Goal: Task Accomplishment & Management: Manage account settings

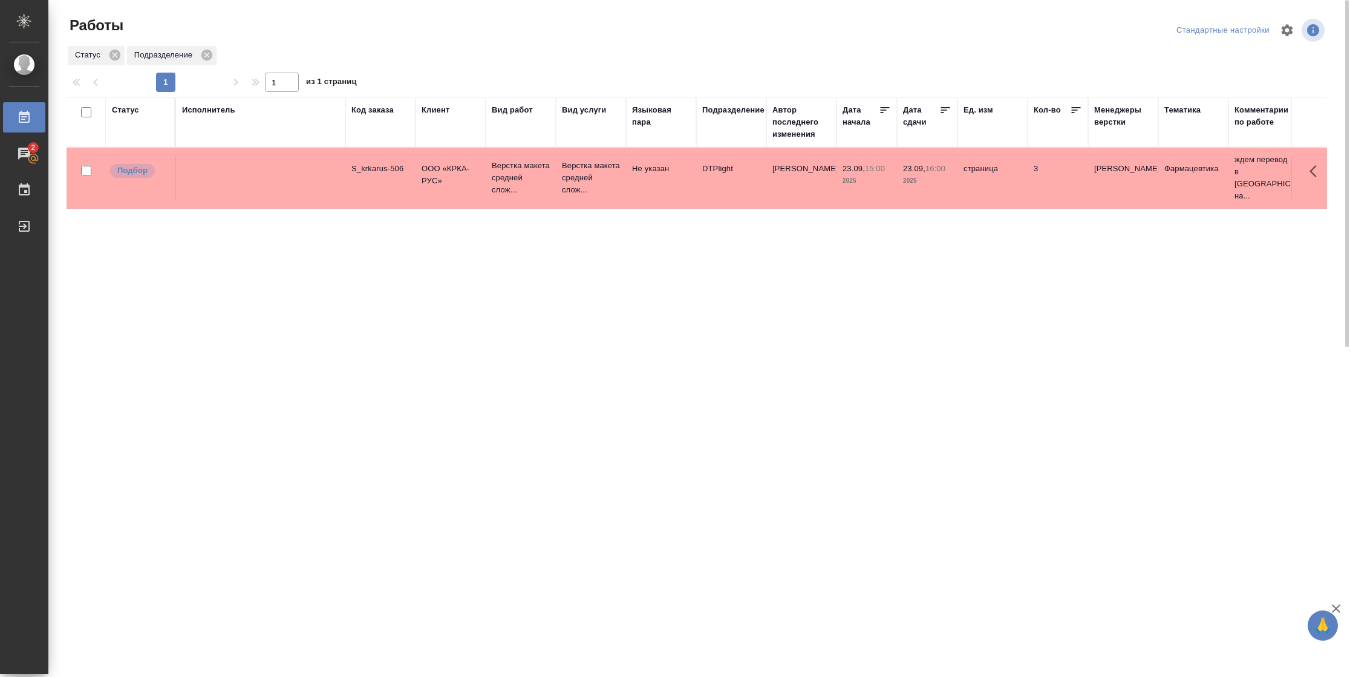
click at [730, 112] on div "Подразделение" at bounding box center [733, 110] width 62 height 12
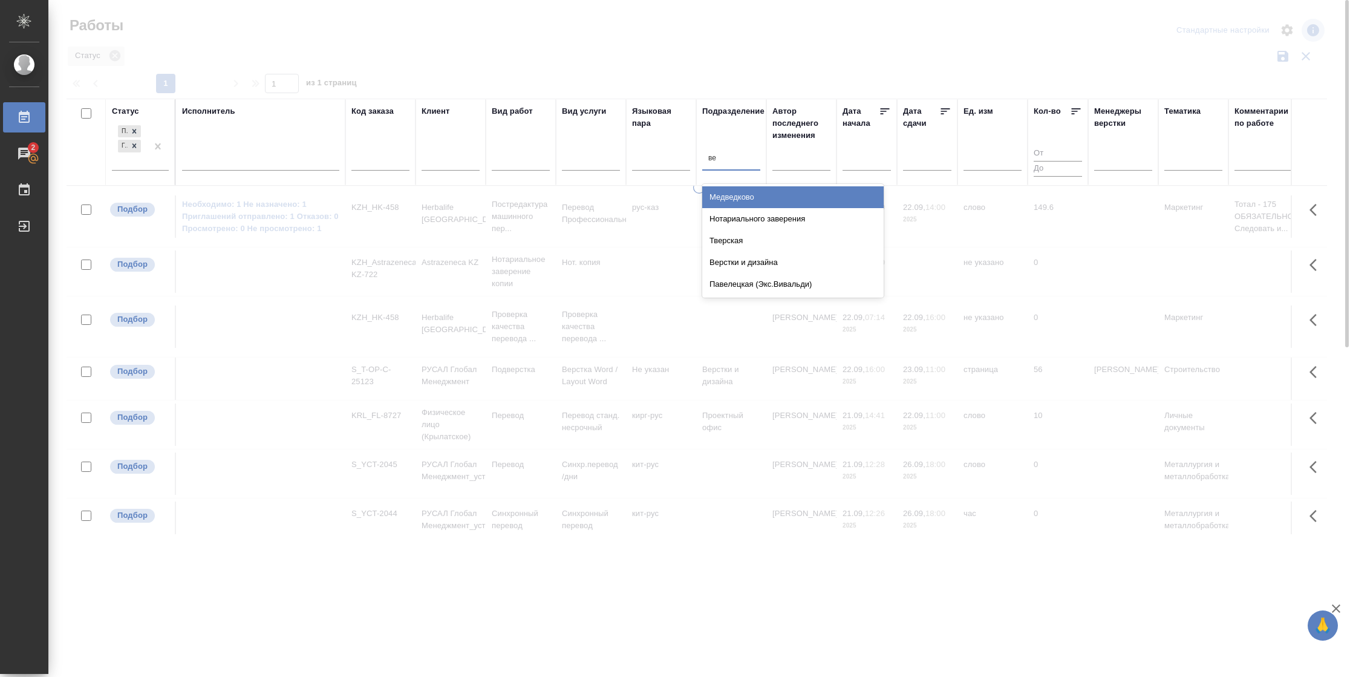
type input "вер"
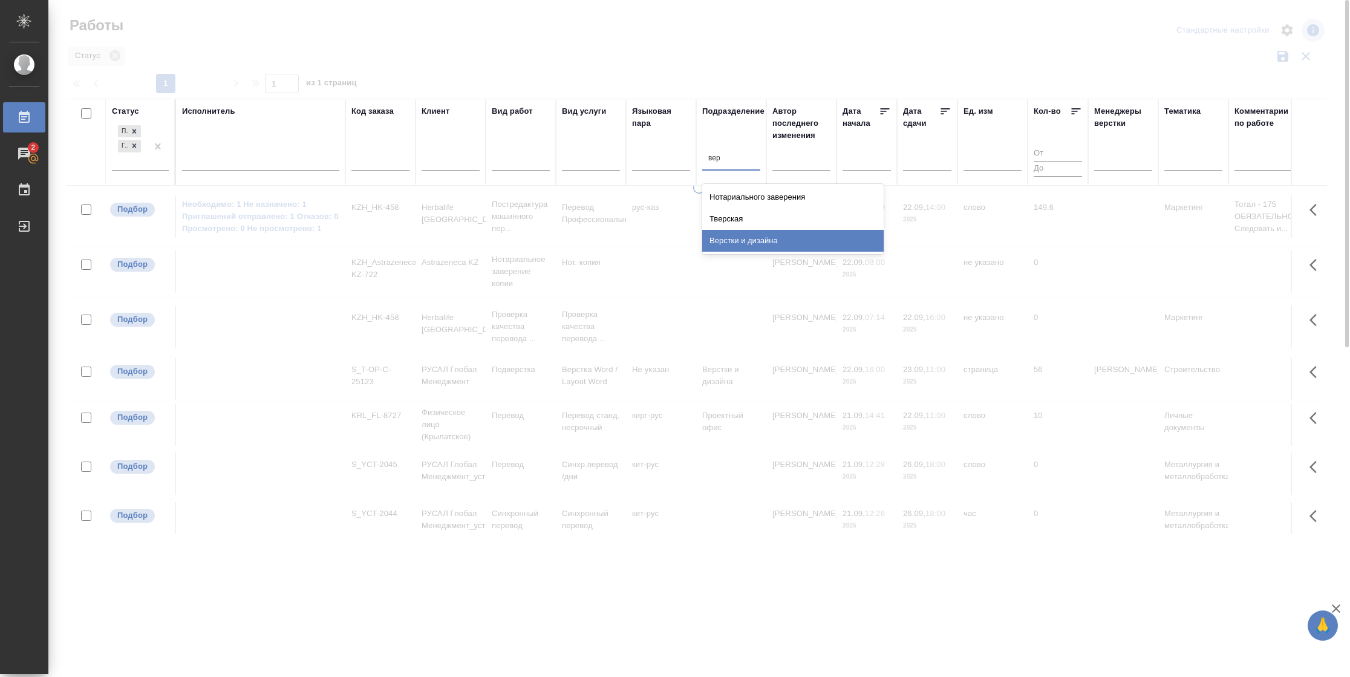
click at [729, 236] on div "Верстки и дизайна" at bounding box center [792, 241] width 181 height 22
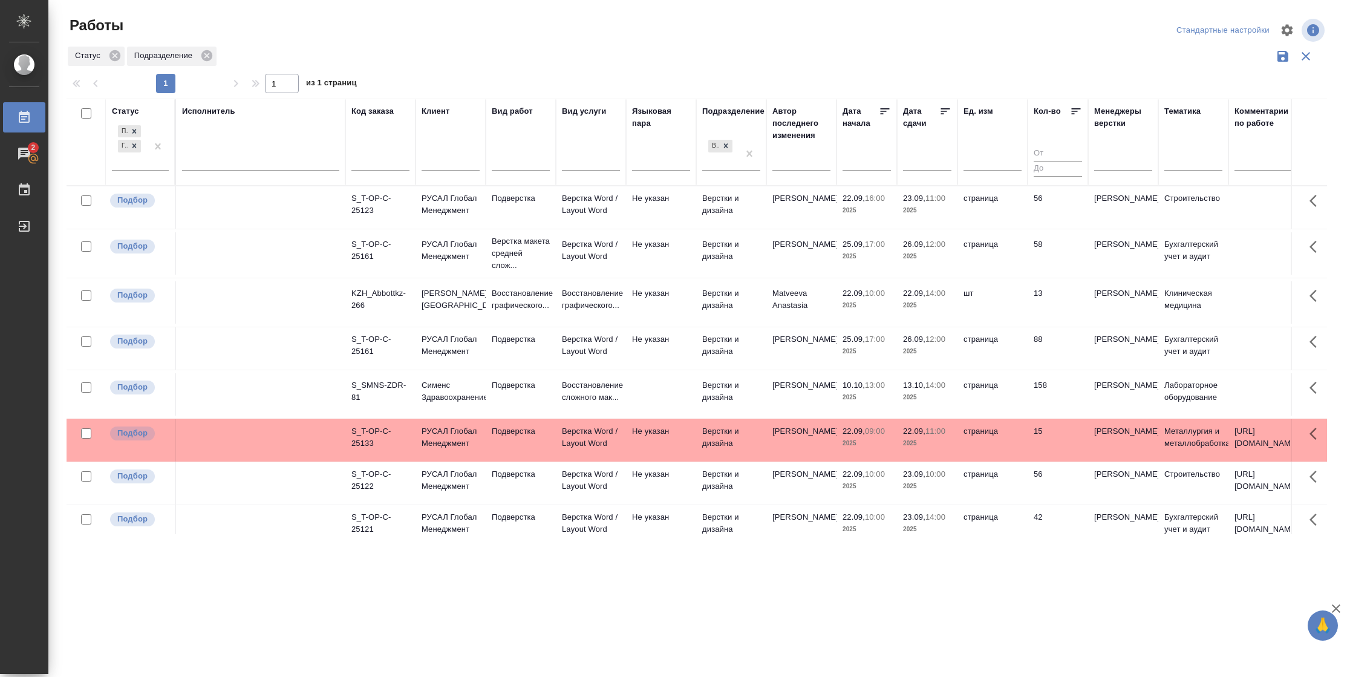
click at [687, 275] on td "Не указан" at bounding box center [661, 253] width 70 height 42
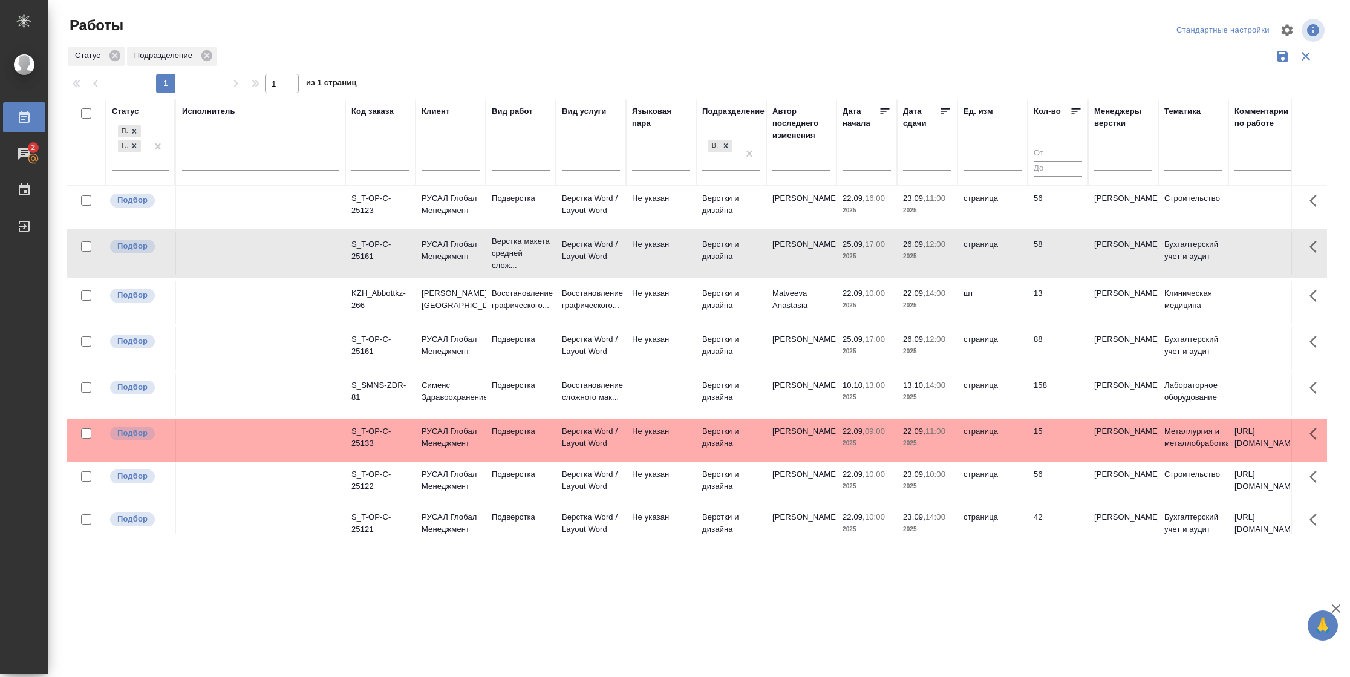
click at [687, 275] on td "Не указан" at bounding box center [661, 253] width 70 height 42
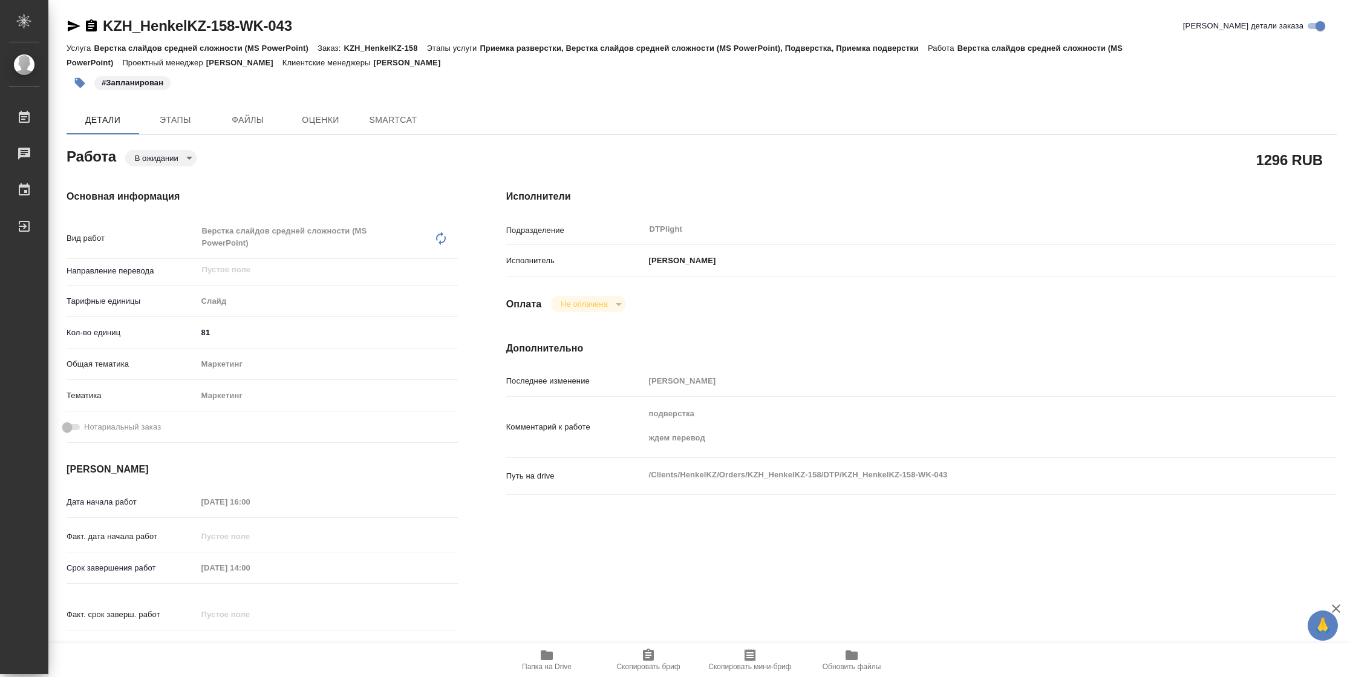
type textarea "x"
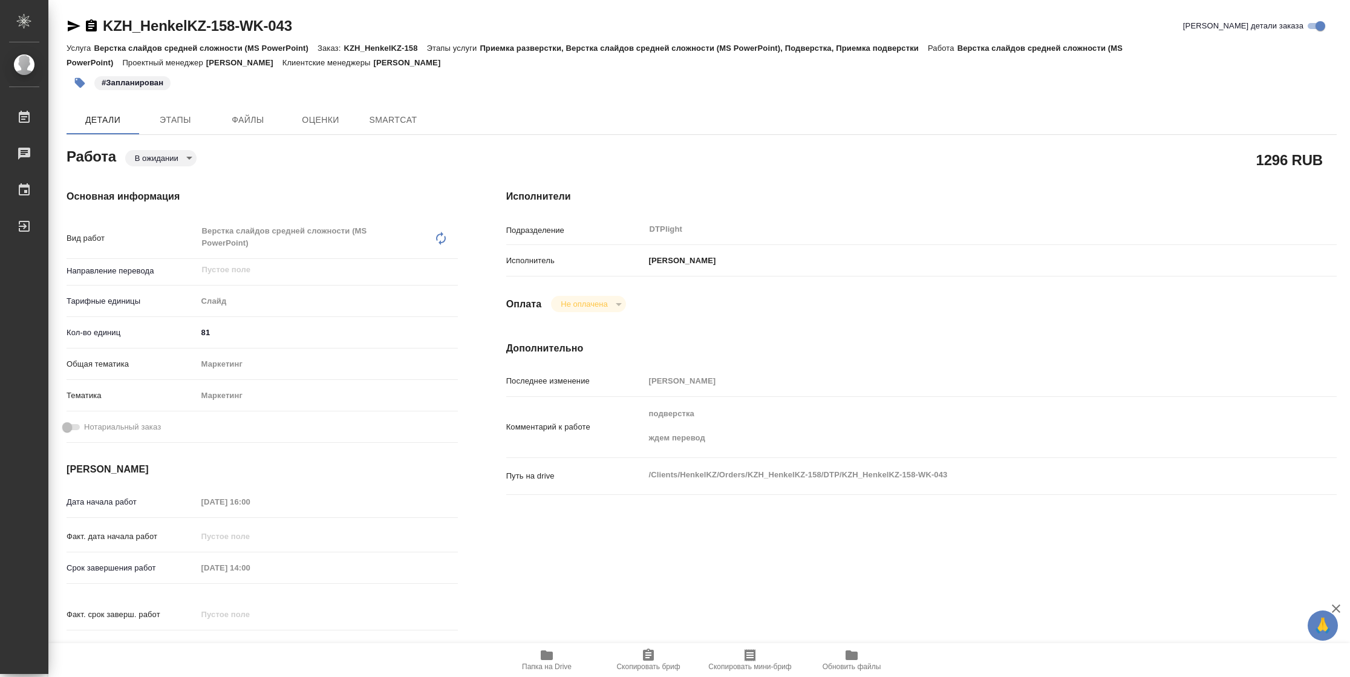
type textarea "x"
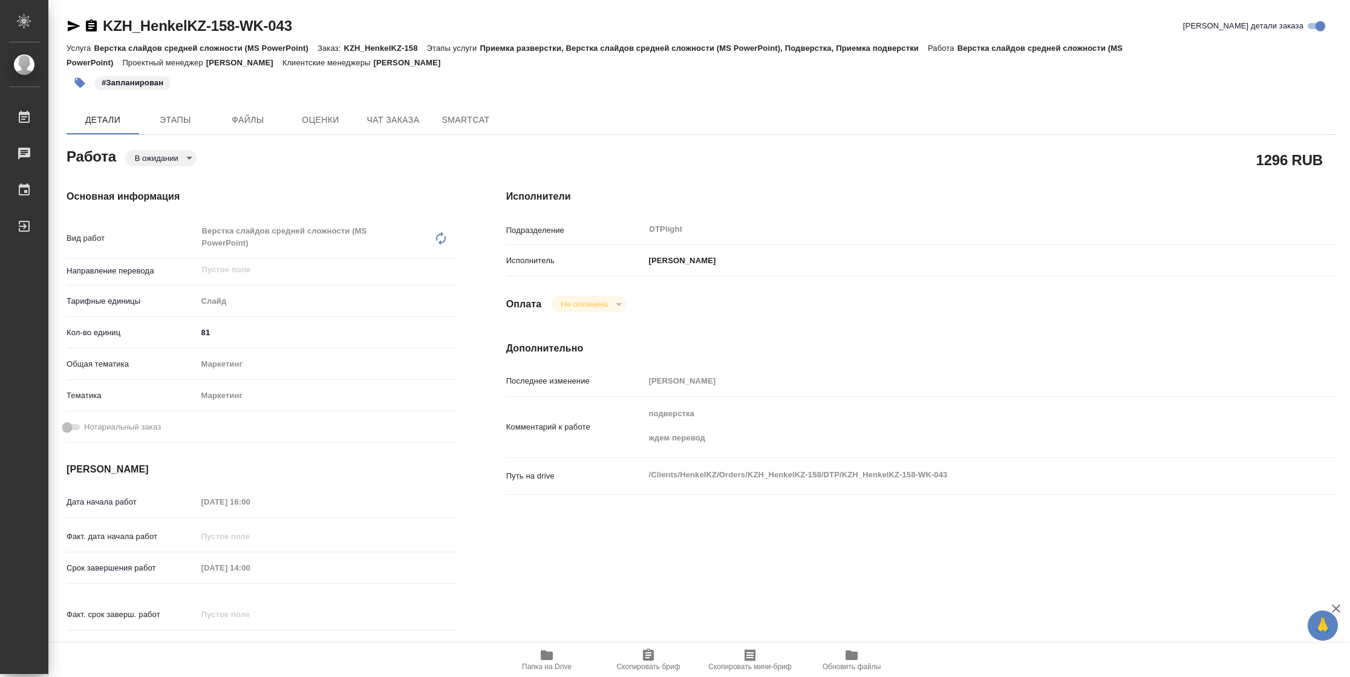
type textarea "x"
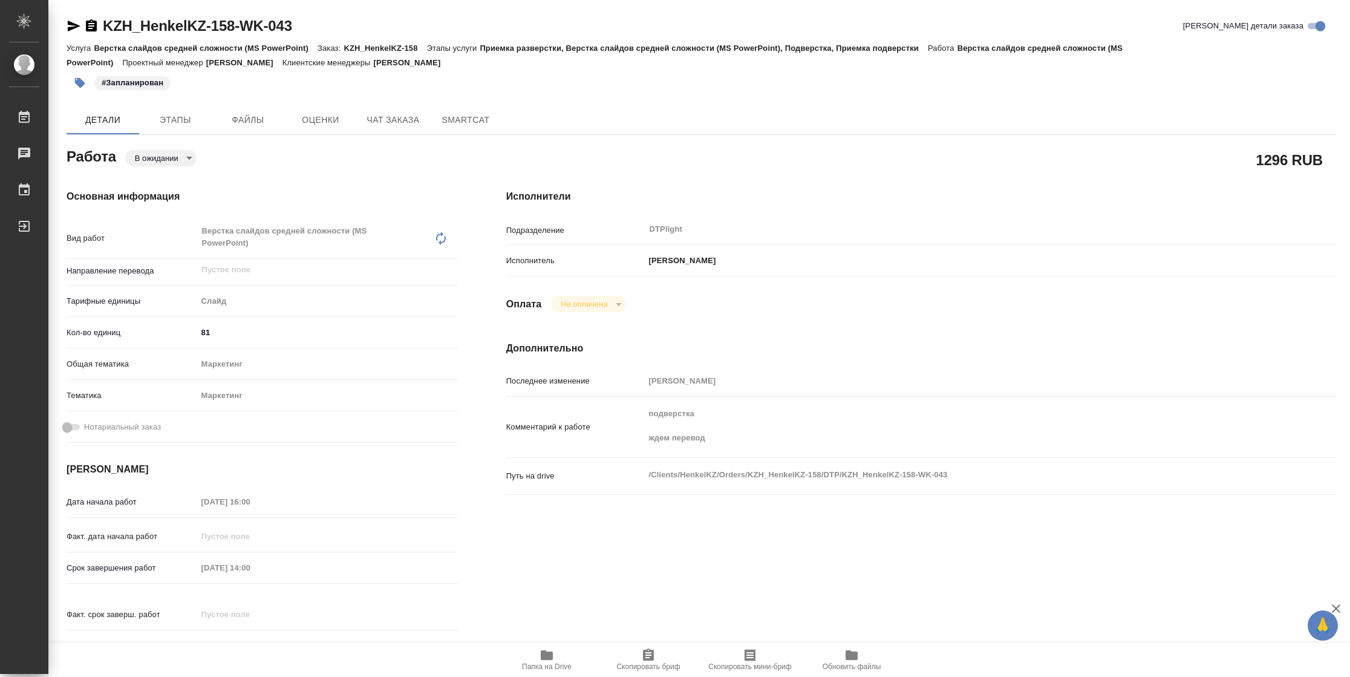
type textarea "x"
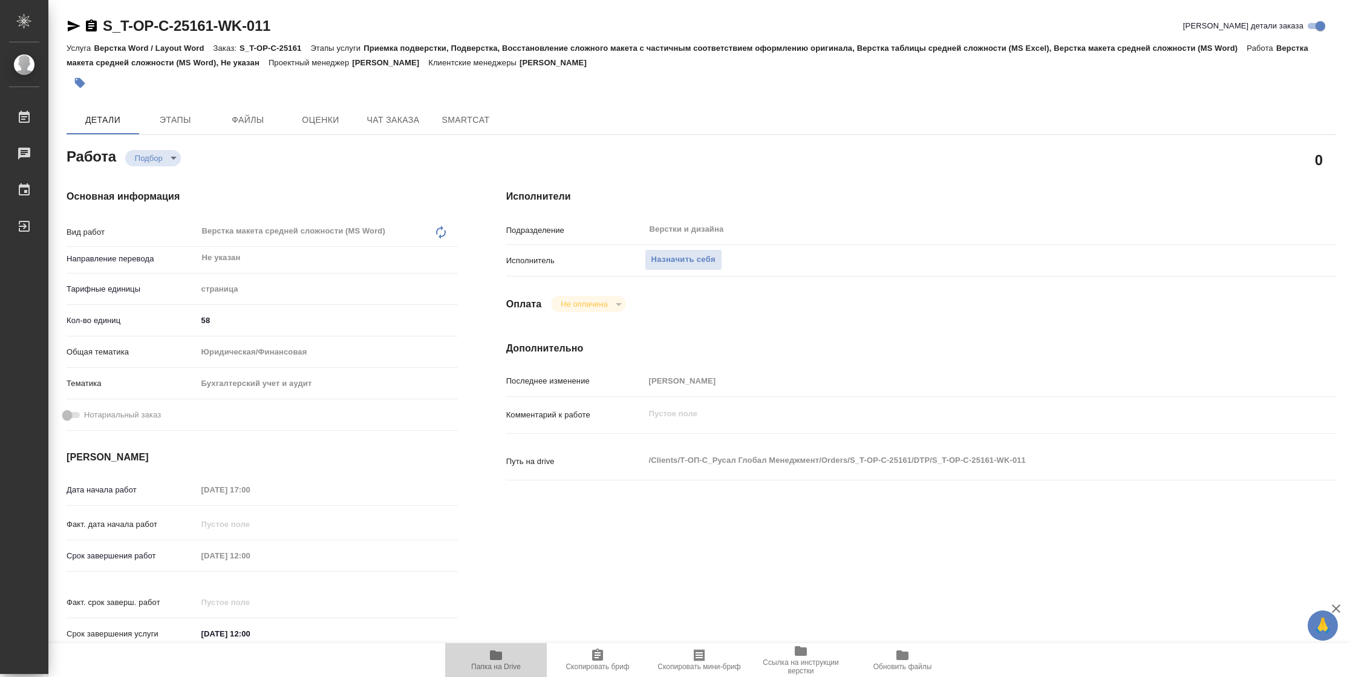
click at [499, 662] on span "Папка на Drive" at bounding box center [496, 666] width 50 height 8
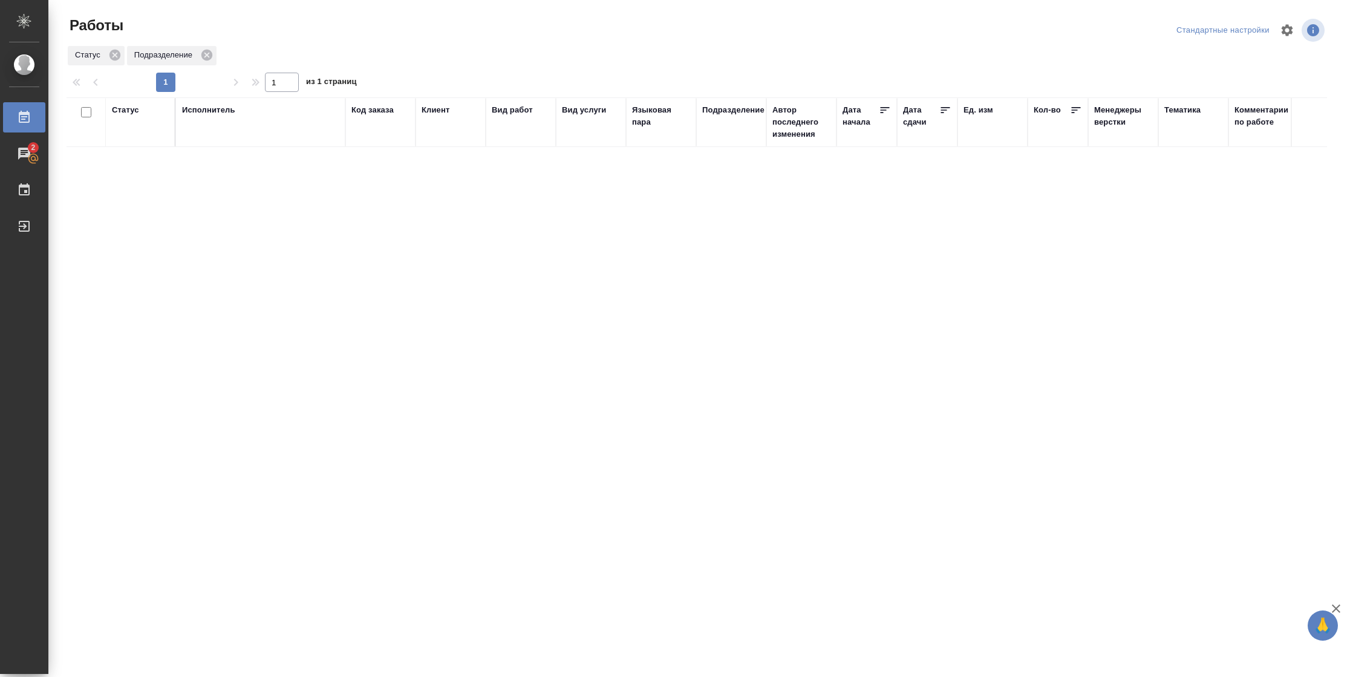
click at [132, 114] on div "Статус" at bounding box center [125, 110] width 27 height 12
click at [140, 166] on div "Подбор Готов к работе" at bounding box center [129, 145] width 35 height 47
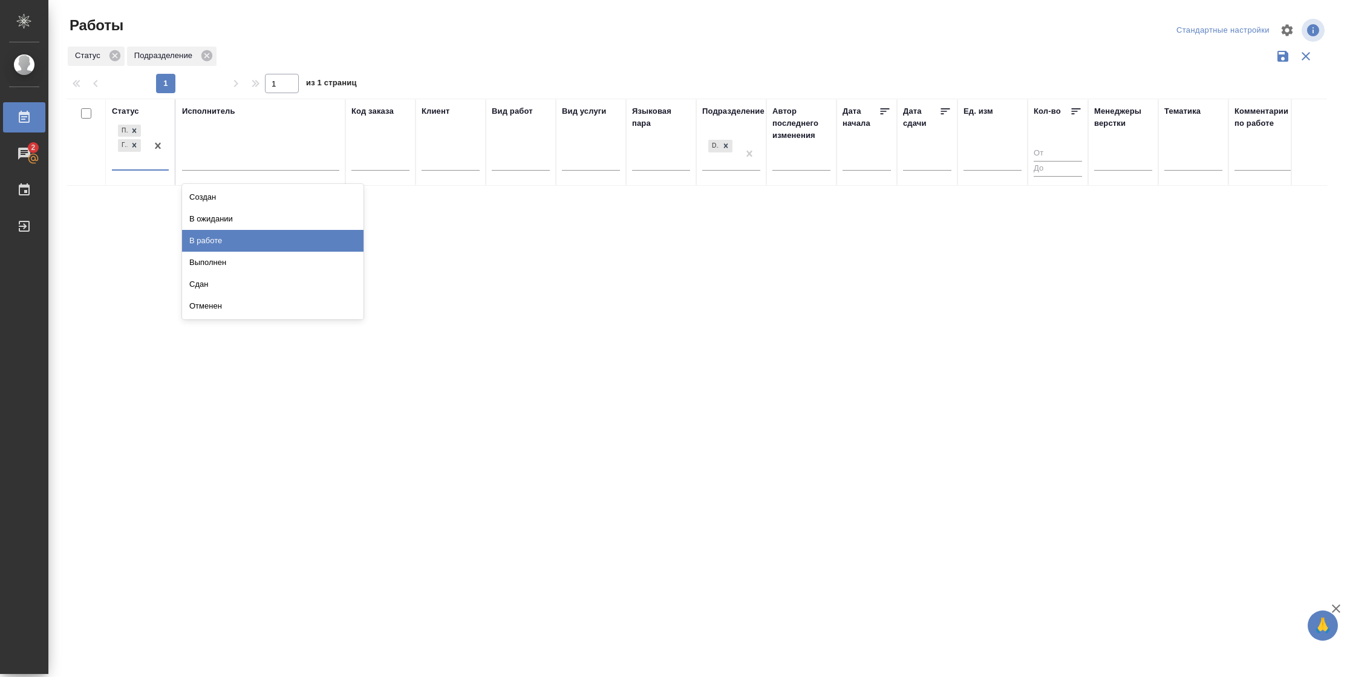
click at [215, 233] on div "В работе" at bounding box center [272, 241] width 181 height 22
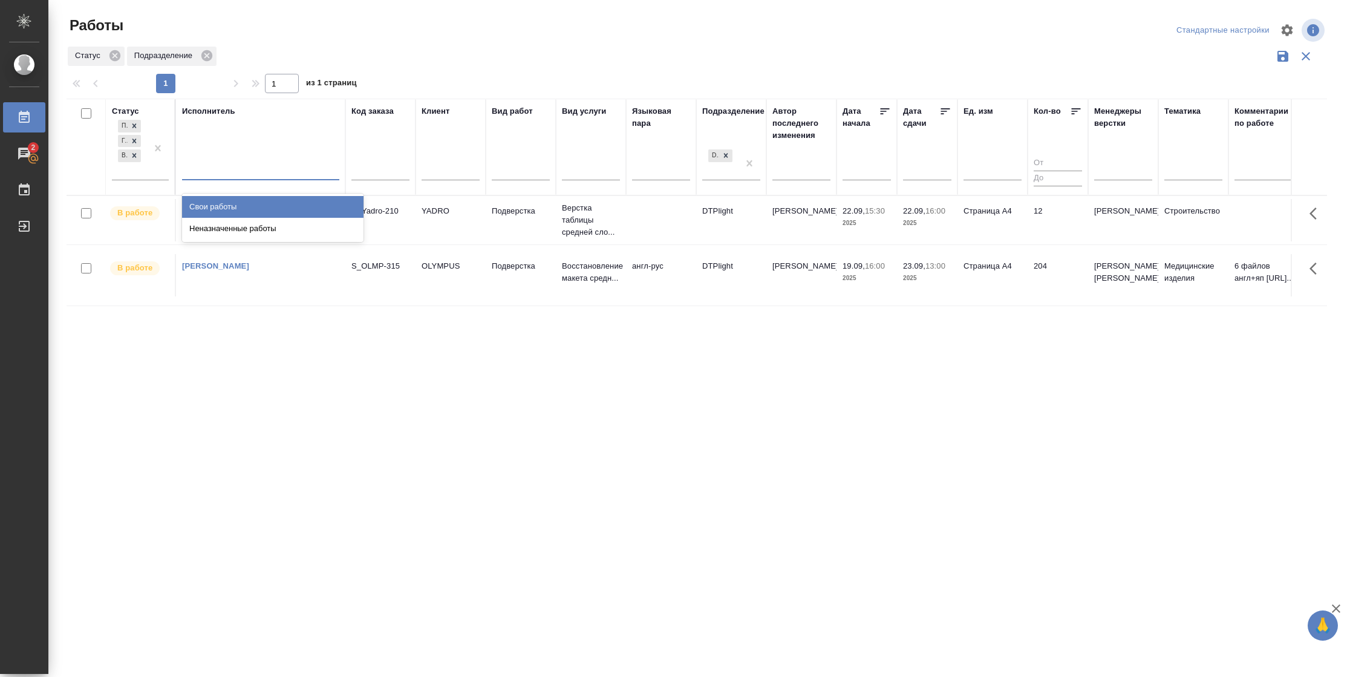
click at [231, 169] on div at bounding box center [260, 168] width 157 height 18
click at [227, 202] on div "Свои работы" at bounding box center [272, 207] width 181 height 22
click at [912, 230] on td "22.09, 16:00 2025" at bounding box center [927, 220] width 60 height 42
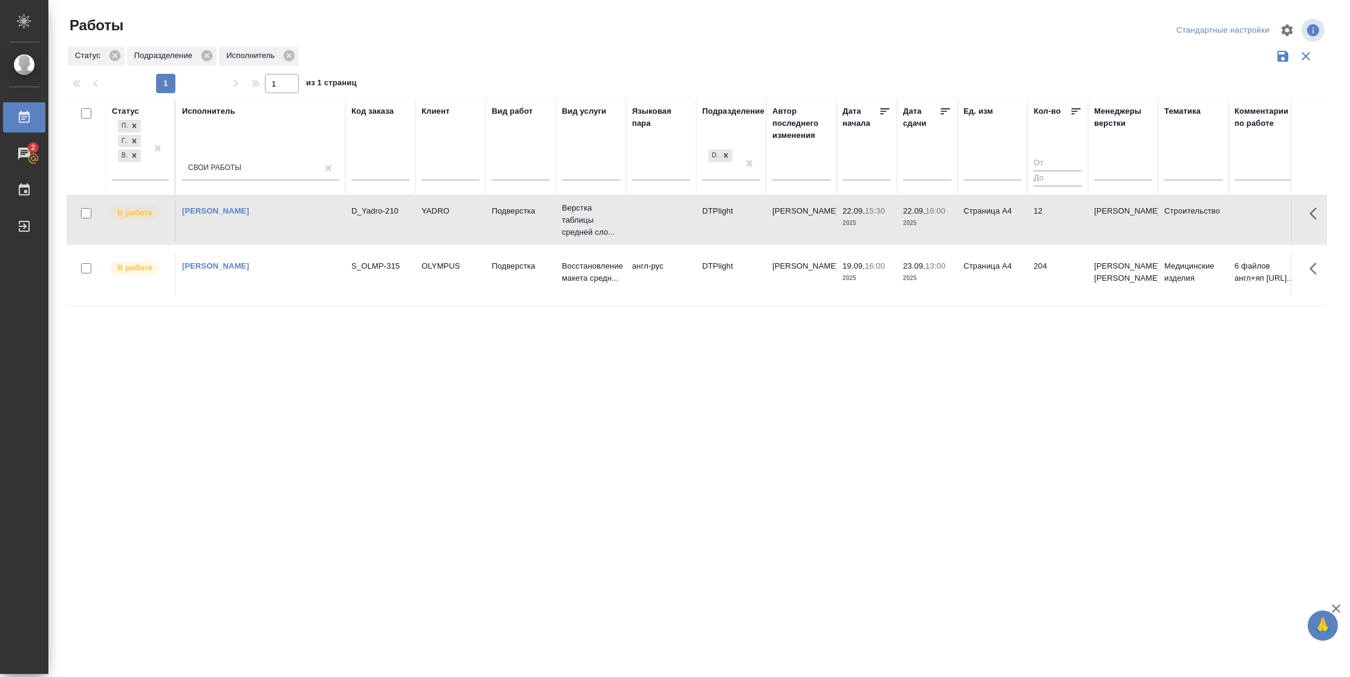
click at [912, 230] on td "22.09, 16:00 2025" at bounding box center [927, 220] width 60 height 42
click at [938, 298] on tr "В работе Васильева Наталья Геннадьевна S_OLMP-315 OLYMPUS Подверстка Восстановл…" at bounding box center [1273, 274] width 2413 height 61
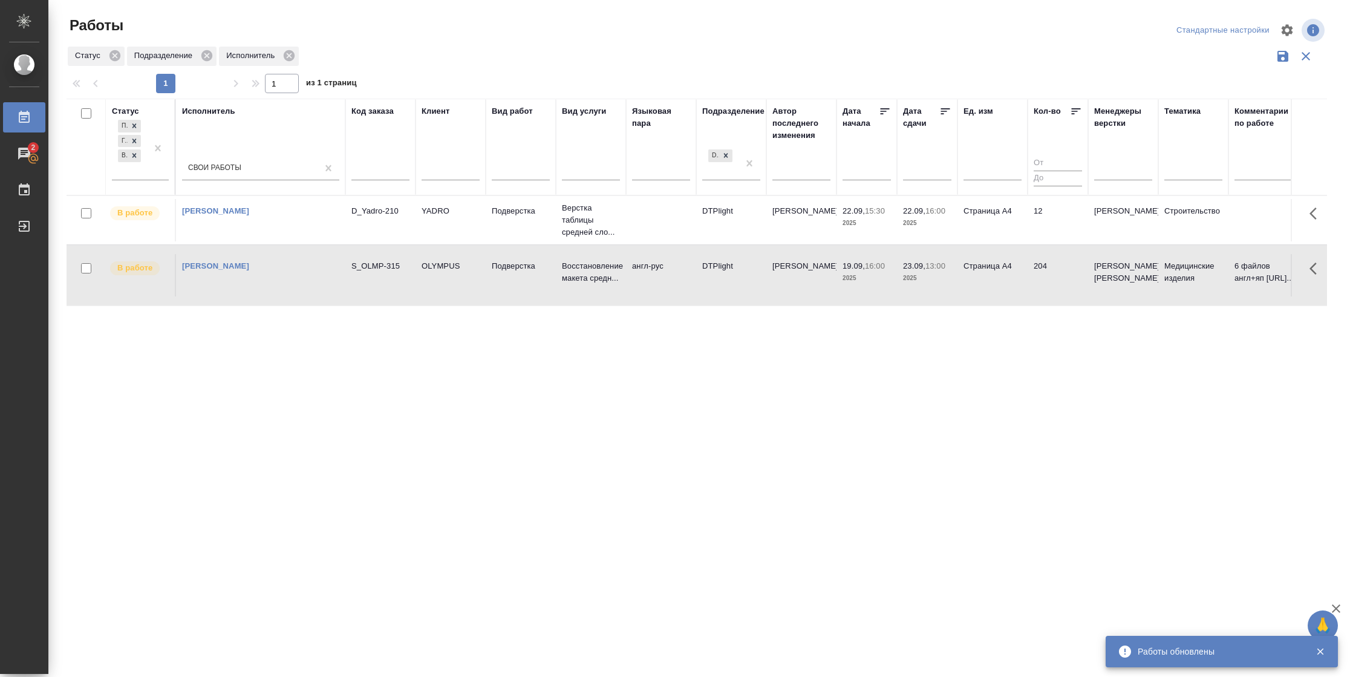
click at [938, 298] on tr "В работе Васильева Наталья Геннадьевна S_OLMP-315 OLYMPUS Подверстка Восстановл…" at bounding box center [1273, 274] width 2413 height 61
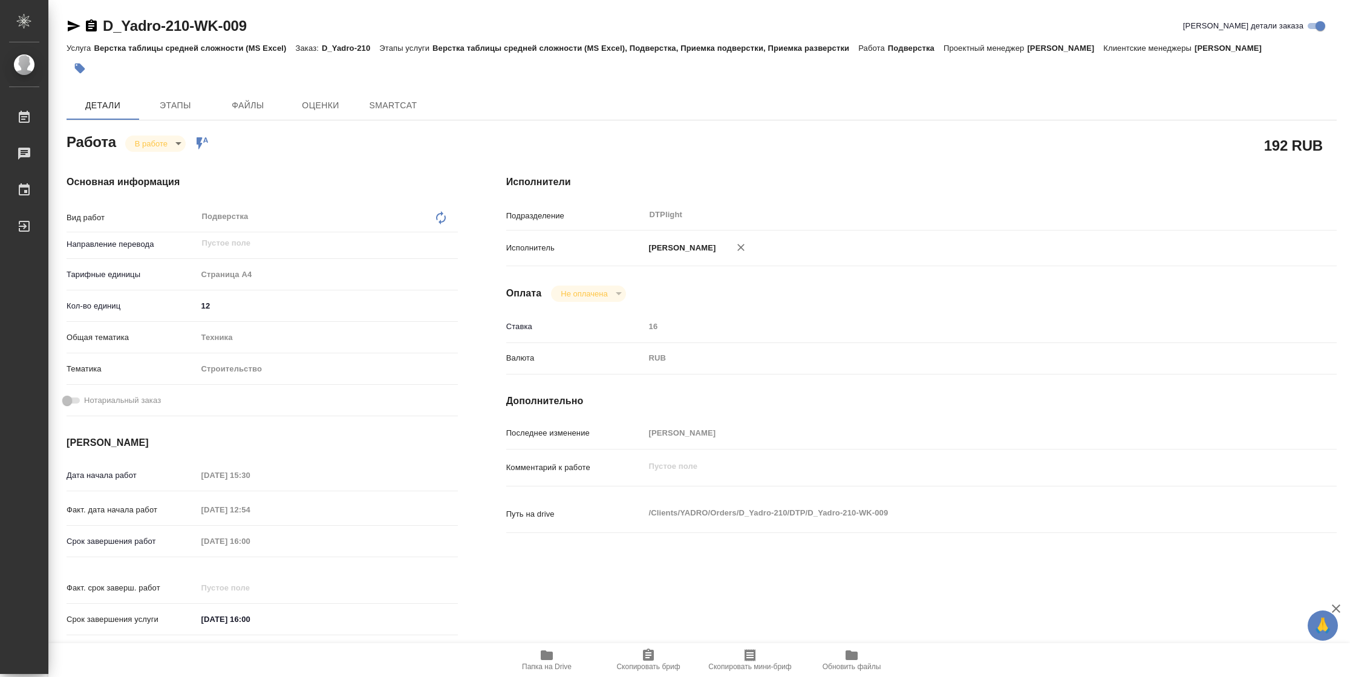
type textarea "x"
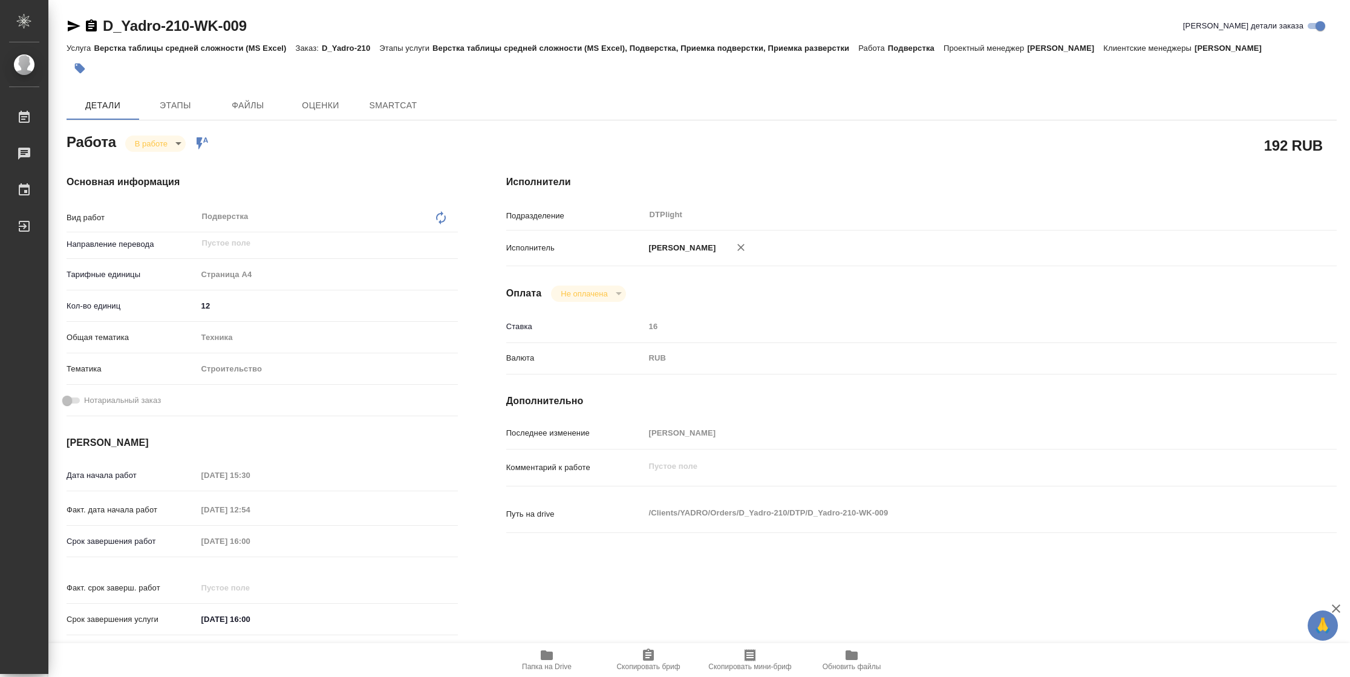
type textarea "x"
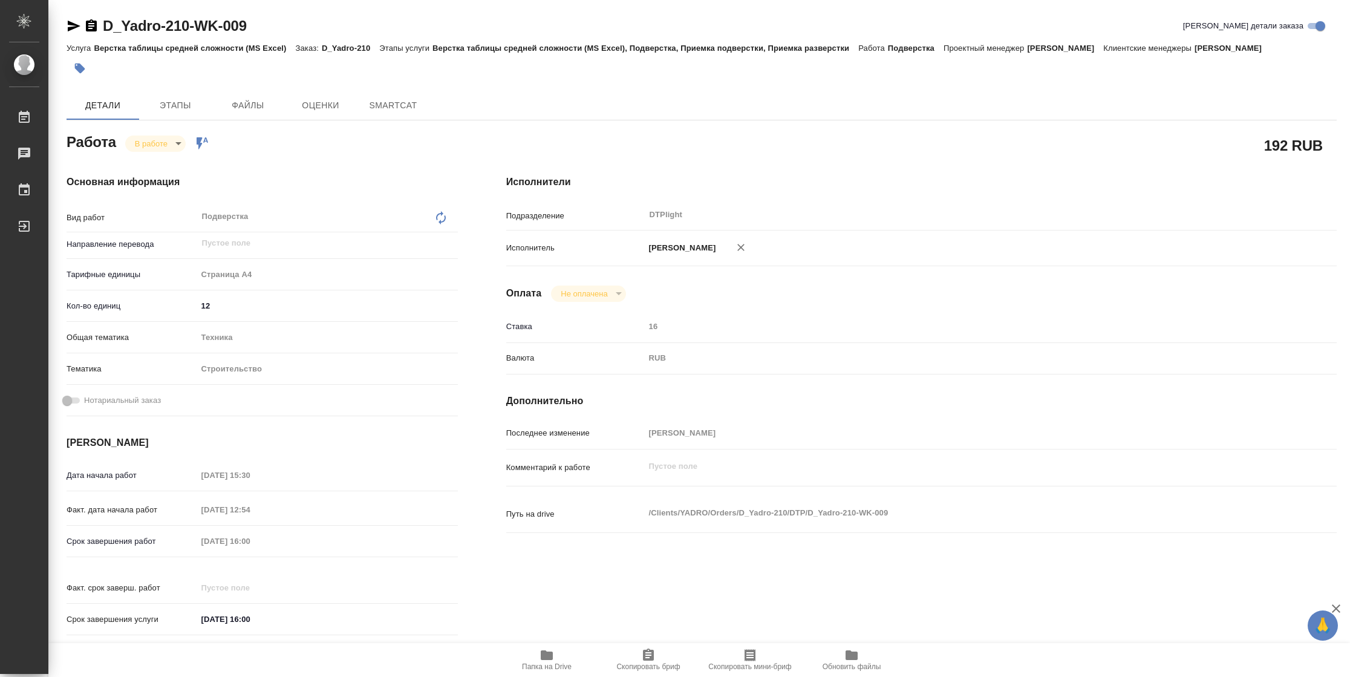
type textarea "x"
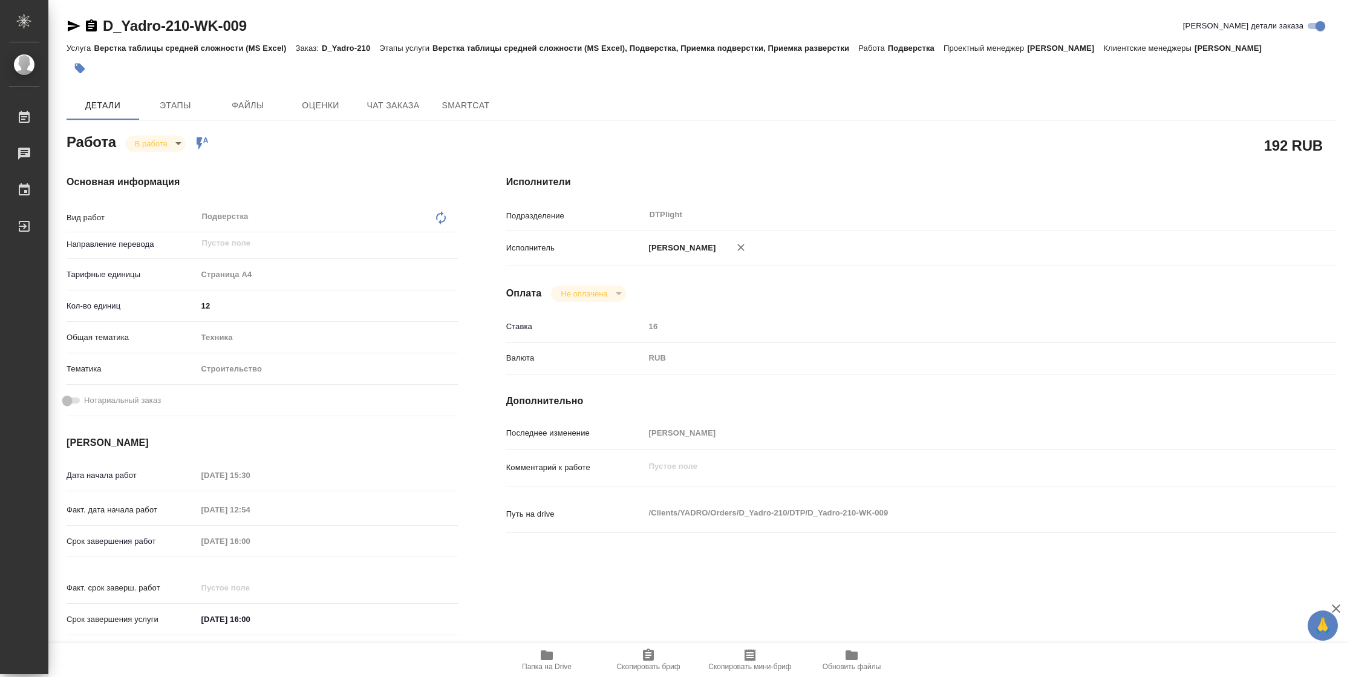
type textarea "x"
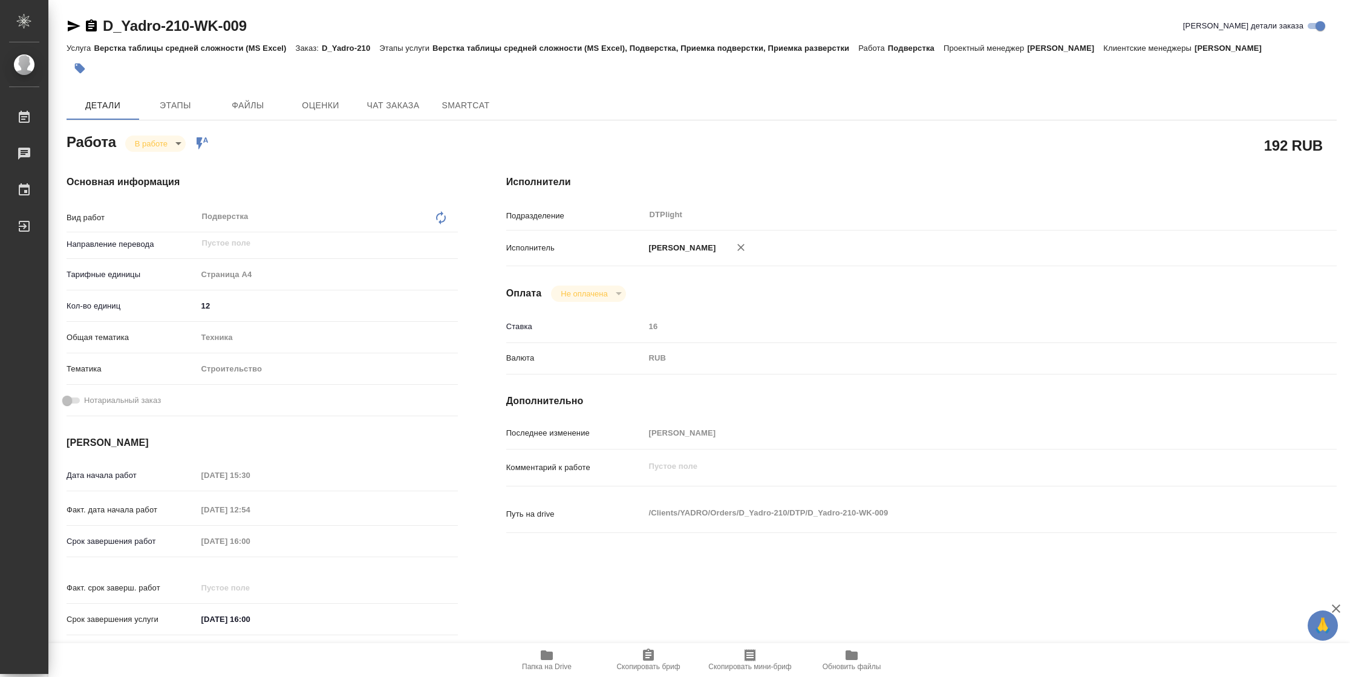
click at [565, 658] on span "Папка на Drive" at bounding box center [546, 659] width 87 height 23
type textarea "x"
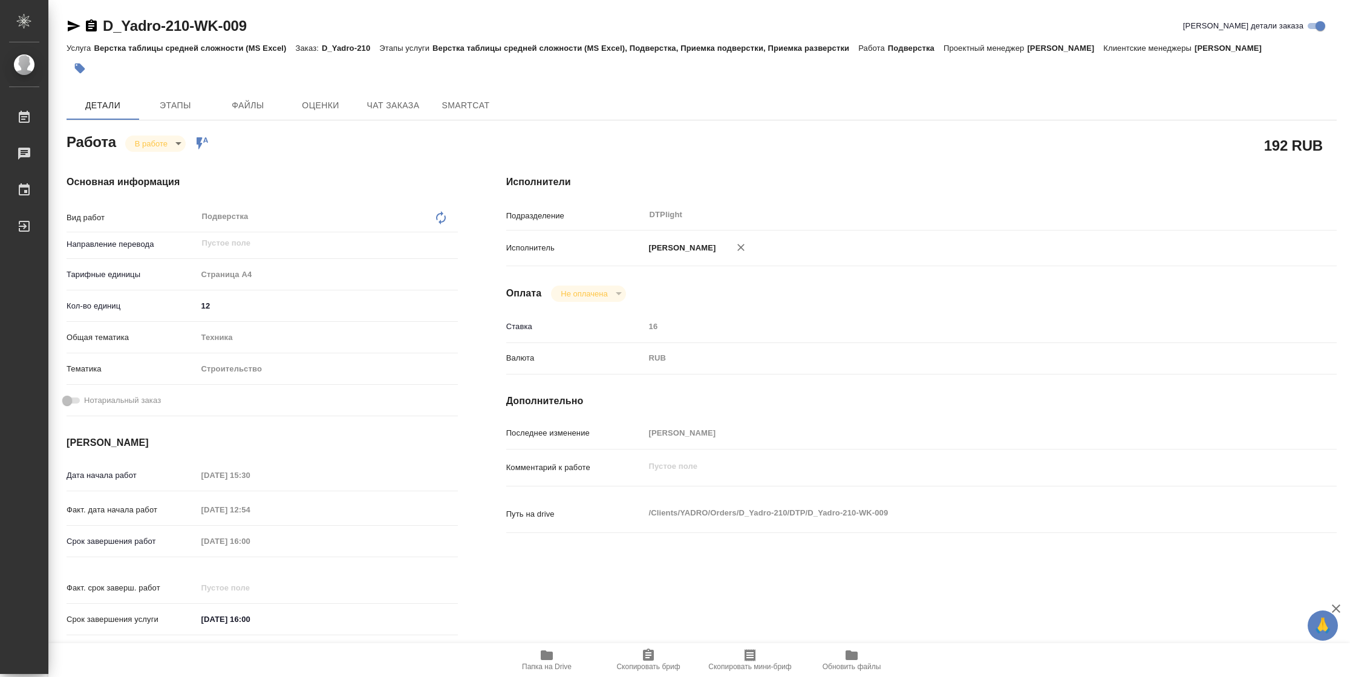
type textarea "x"
click at [555, 649] on span "Папка на Drive" at bounding box center [546, 659] width 87 height 23
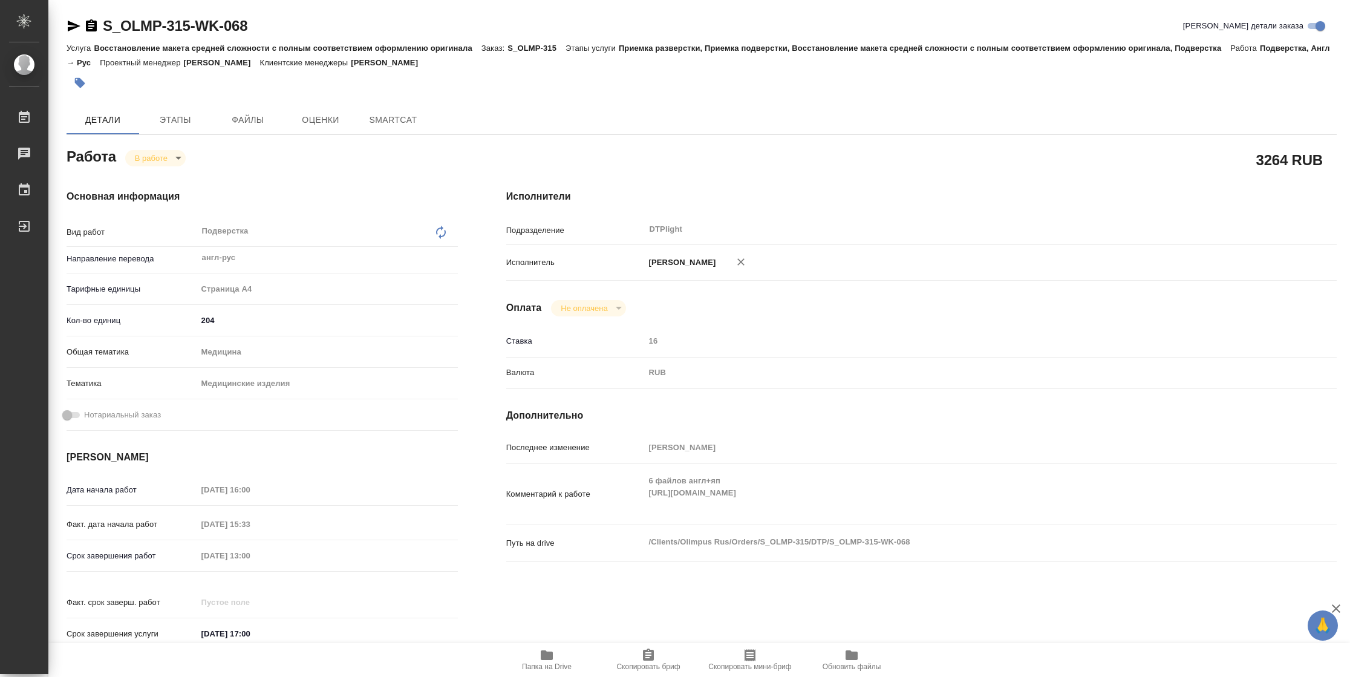
type textarea "x"
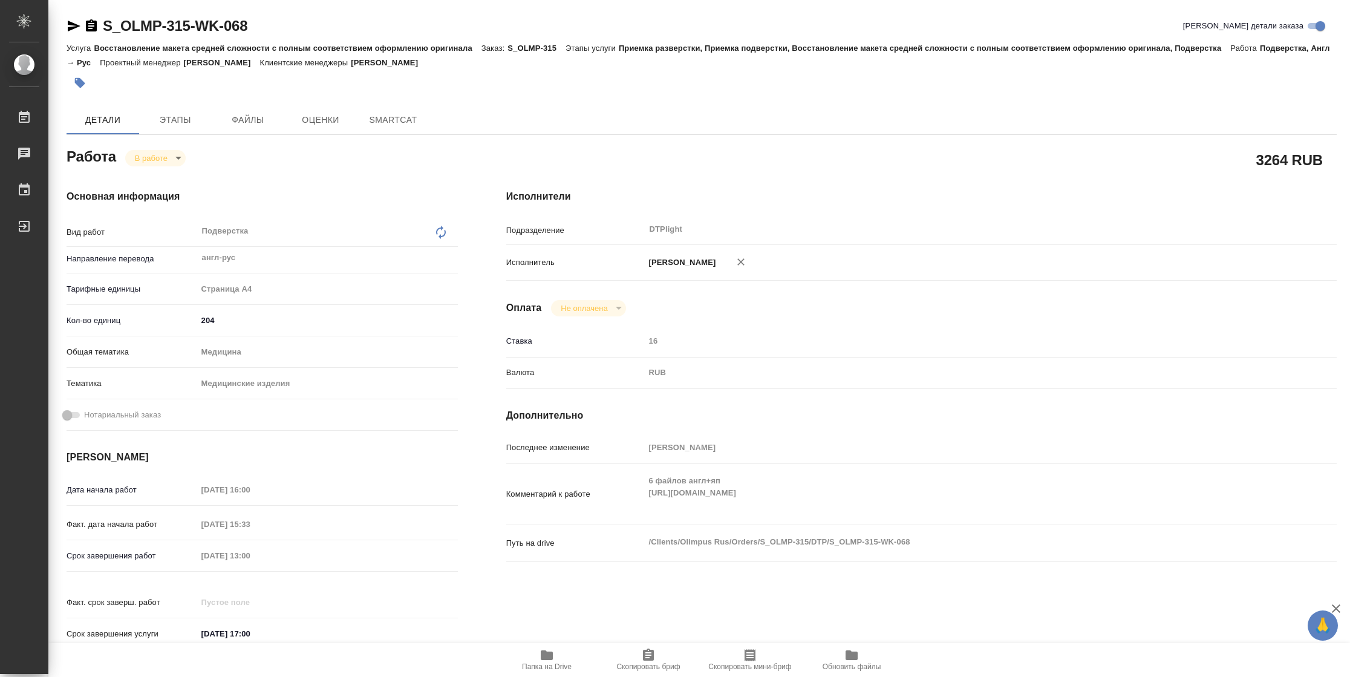
type textarea "x"
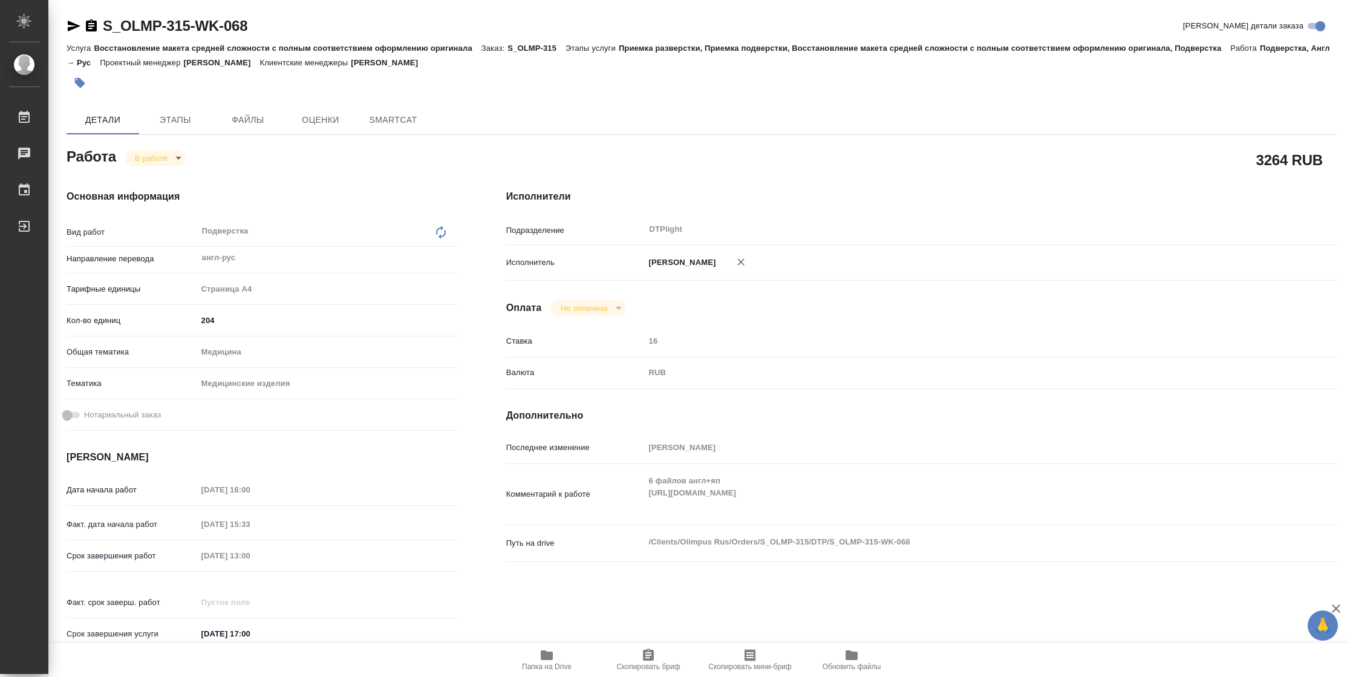
type textarea "x"
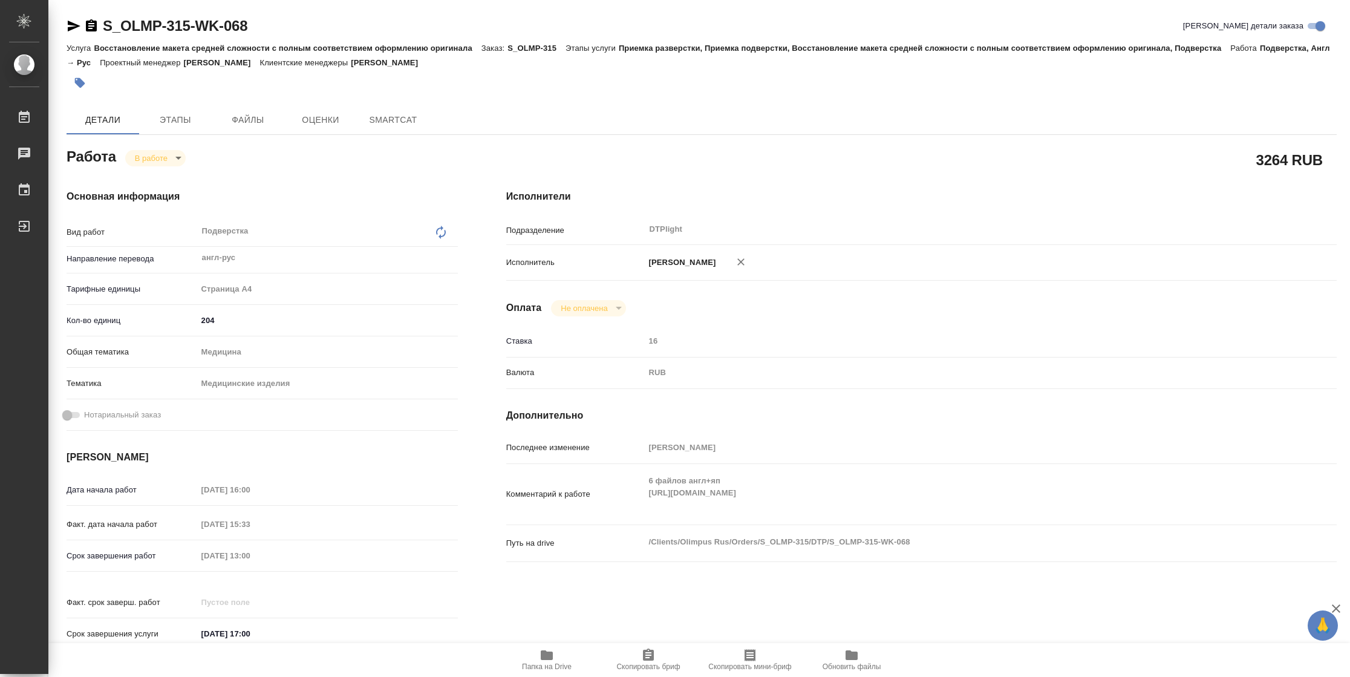
type textarea "x"
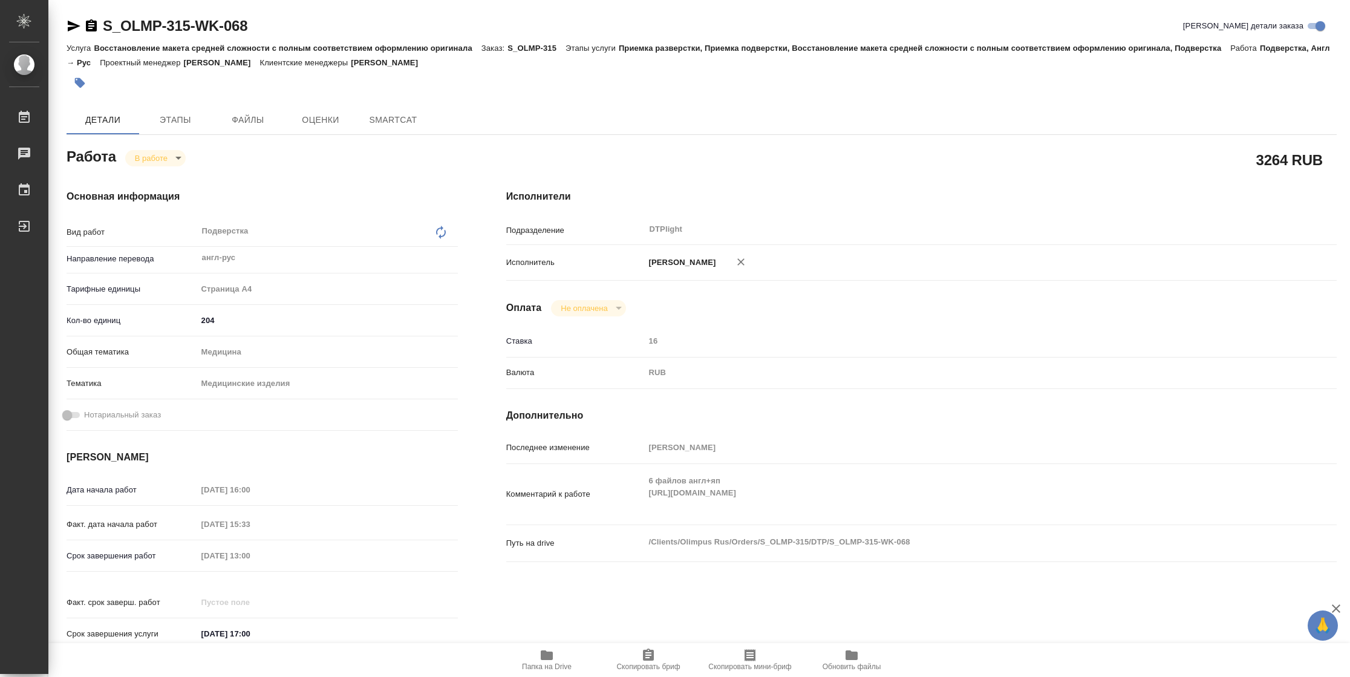
click at [70, 30] on icon "button" at bounding box center [74, 26] width 13 height 11
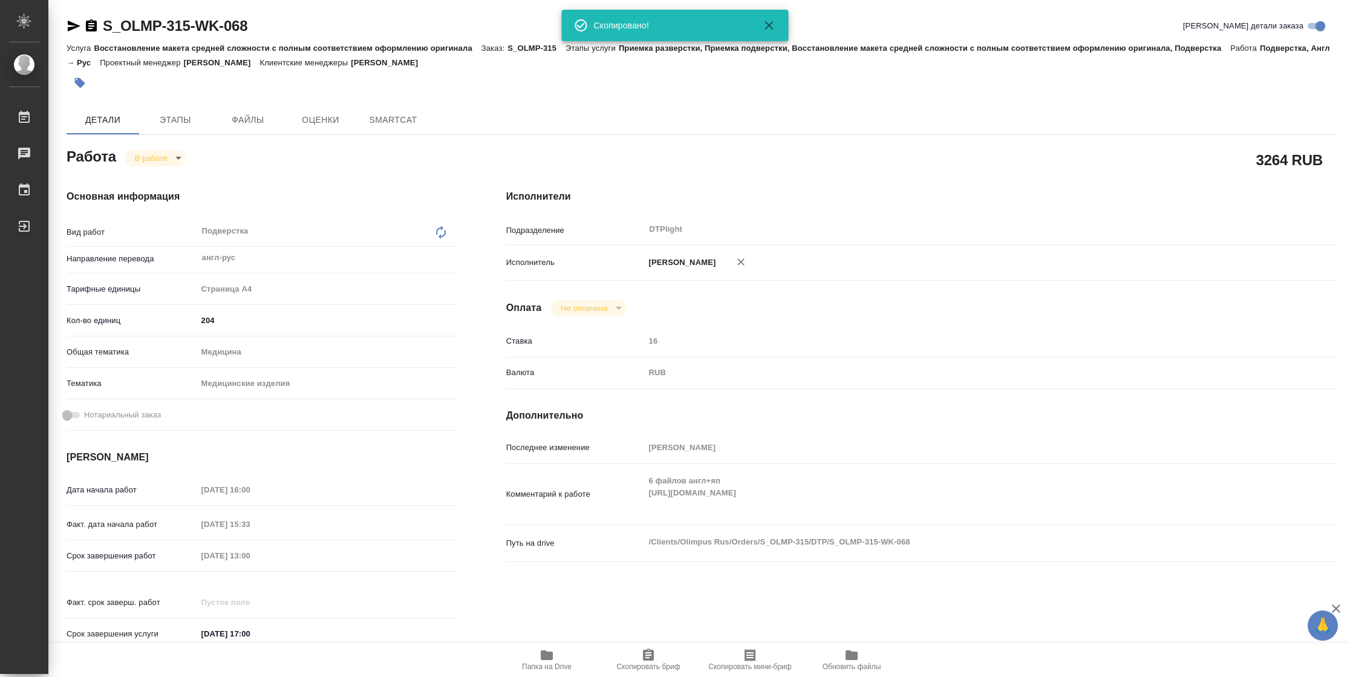
type textarea "x"
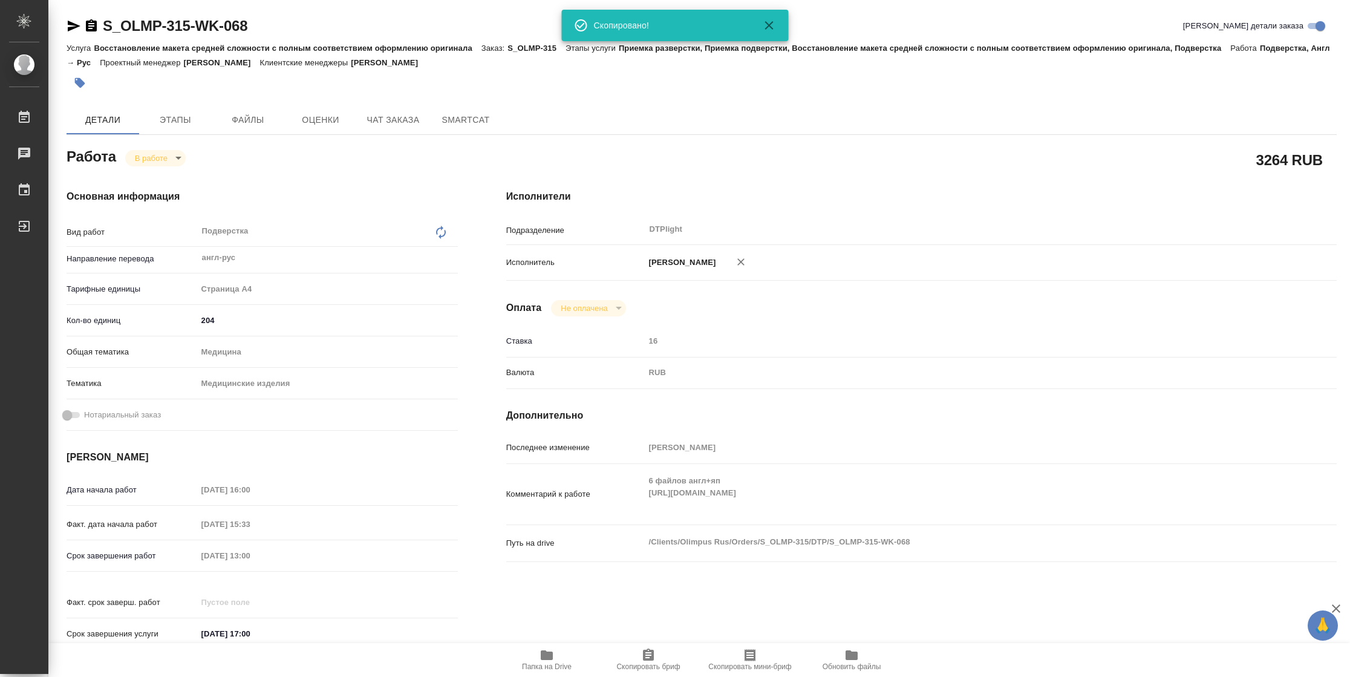
type textarea "x"
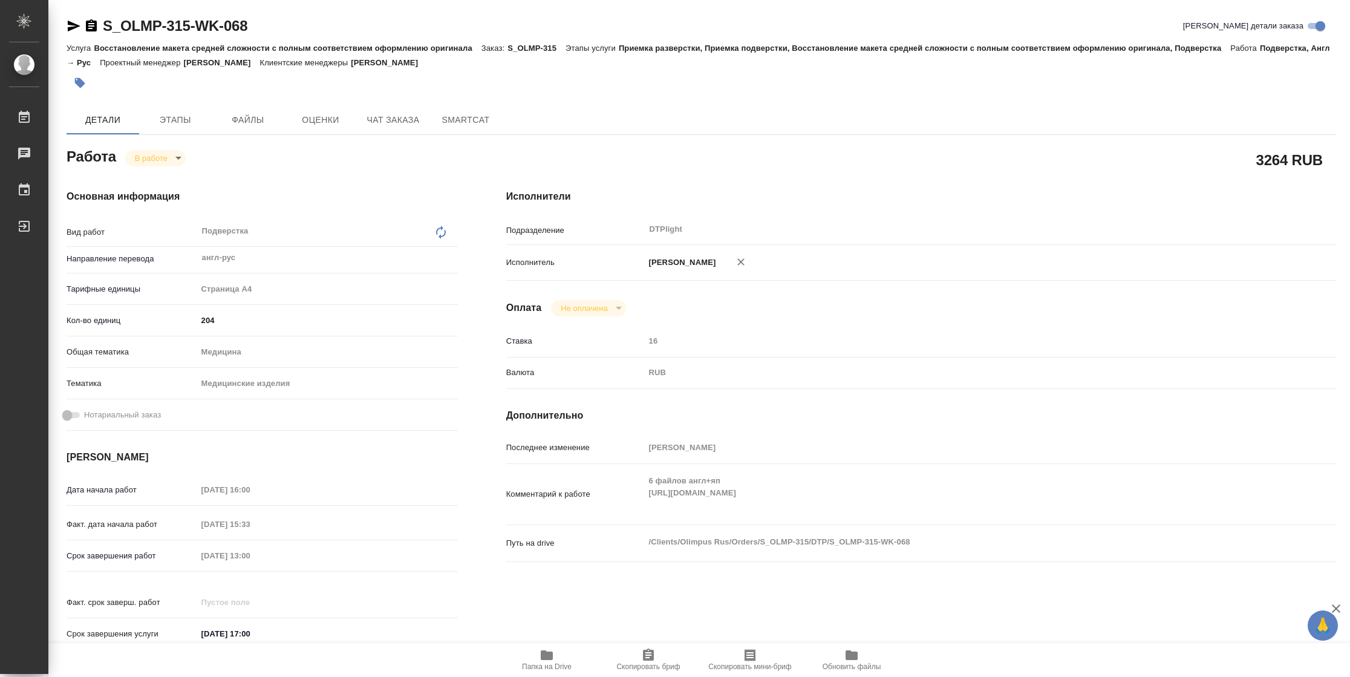
type textarea "x"
